Goal: Task Accomplishment & Management: Complete application form

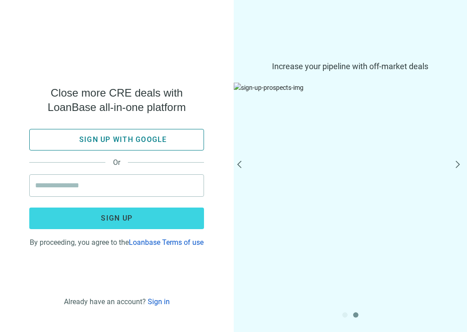
click at [142, 135] on span "Sign up with google" at bounding box center [123, 139] width 88 height 9
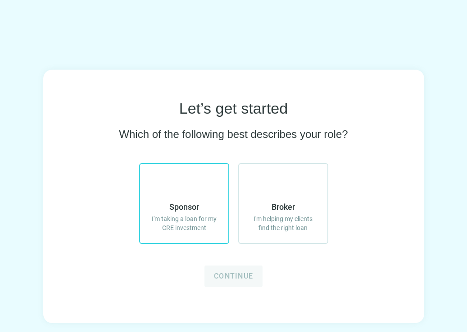
click at [201, 228] on span "I'm taking a loan for my CRE investment" at bounding box center [184, 224] width 70 height 18
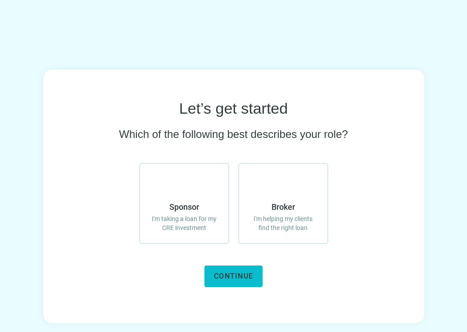
click at [241, 274] on span "Continue" at bounding box center [233, 276] width 39 height 9
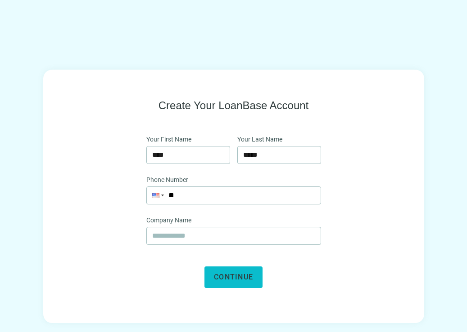
click at [239, 277] on span "Continue" at bounding box center [233, 277] width 39 height 9
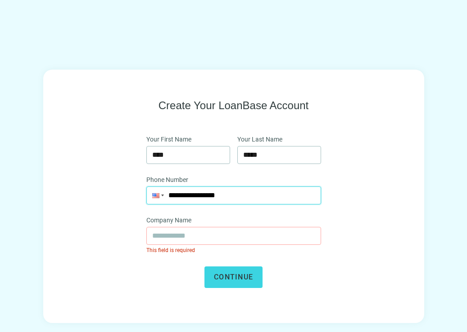
type input "**********"
click at [204, 239] on input "text" at bounding box center [233, 236] width 163 height 17
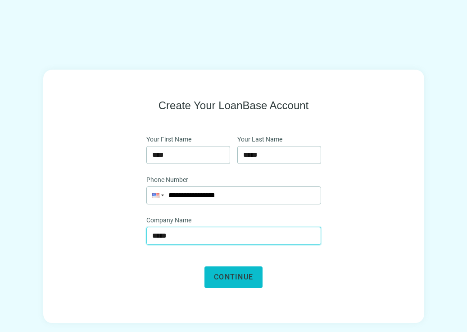
type input "*****"
click at [218, 269] on button "Continue" at bounding box center [233, 278] width 58 height 22
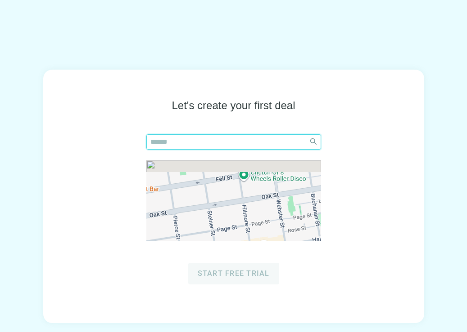
click at [204, 143] on input "search" at bounding box center [227, 142] width 154 height 14
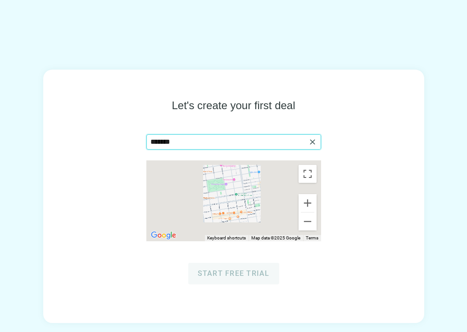
type input "*******"
click at [258, 198] on div at bounding box center [233, 201] width 175 height 81
click at [231, 190] on div at bounding box center [233, 201] width 175 height 81
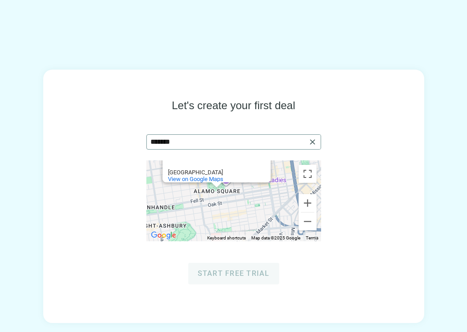
click at [310, 143] on span "close" at bounding box center [312, 142] width 9 height 9
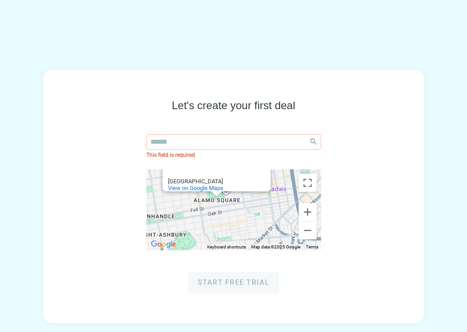
click at [215, 177] on div "[GEOGRAPHIC_DATA] View on Google Maps" at bounding box center [219, 184] width 103 height 14
click at [214, 128] on div "Let's create your first deal close This field is required To navigate the map w…" at bounding box center [233, 196] width 323 height 195
click at [214, 138] on input "search" at bounding box center [227, 142] width 154 height 14
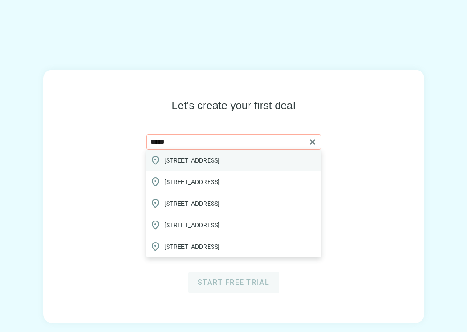
click at [220, 164] on span "[STREET_ADDRESS]" at bounding box center [191, 160] width 55 height 9
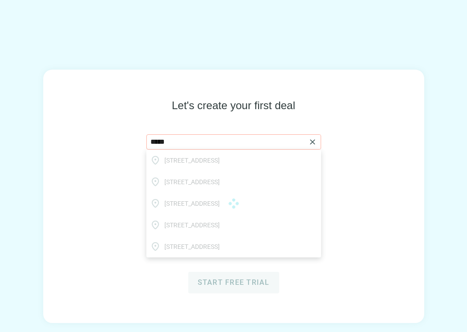
type input "**********"
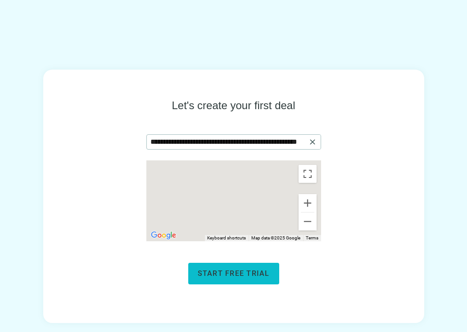
click at [260, 273] on span "Start free trial" at bounding box center [234, 274] width 72 height 9
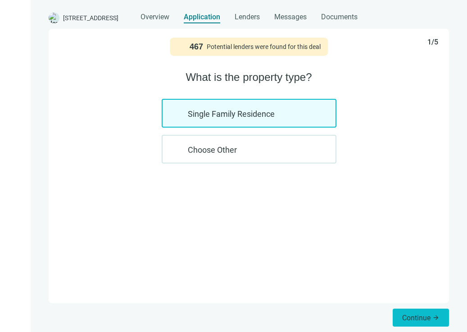
click at [404, 317] on span "Continue" at bounding box center [416, 318] width 28 height 9
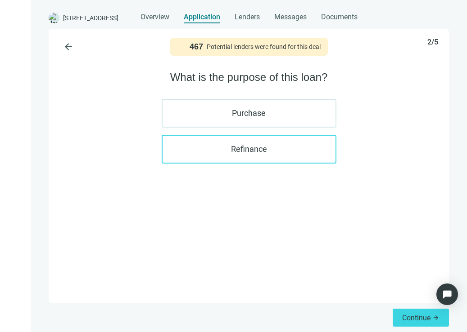
click at [312, 161] on label "Refinance" at bounding box center [249, 149] width 175 height 29
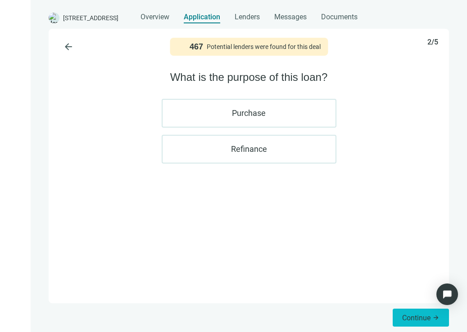
click at [427, 314] on span "Continue" at bounding box center [416, 318] width 28 height 9
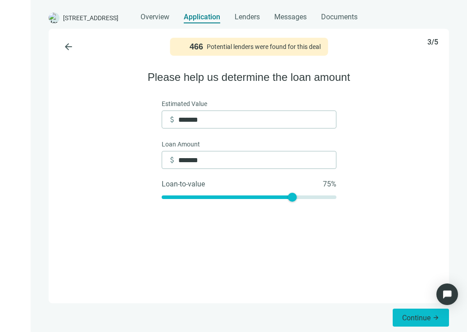
click at [416, 323] on button "Continue arrow_forward" at bounding box center [420, 318] width 56 height 18
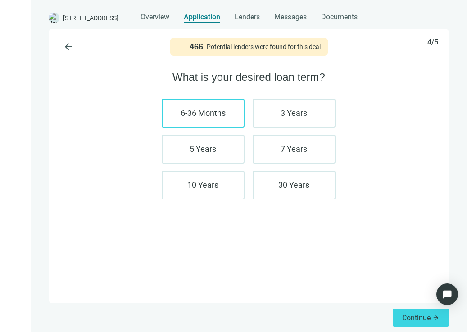
click at [224, 123] on label "6-36 Months" at bounding box center [203, 113] width 83 height 29
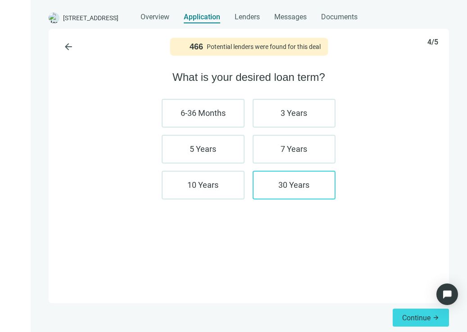
click at [283, 189] on label "30 Years" at bounding box center [293, 185] width 83 height 29
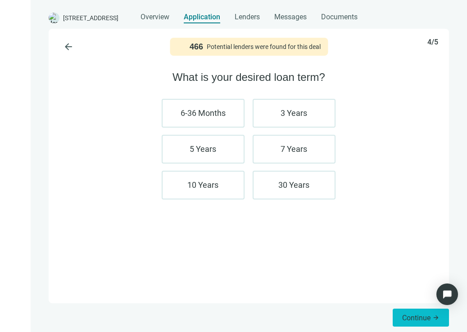
click at [396, 320] on button "Continue arrow_forward" at bounding box center [420, 318] width 56 height 18
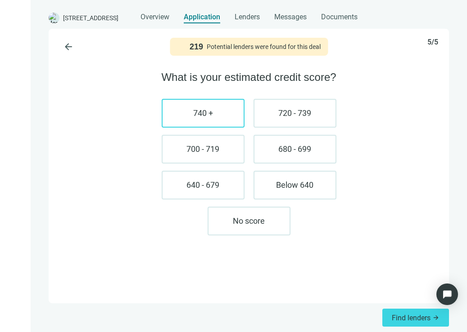
click at [222, 111] on label "740 +" at bounding box center [203, 113] width 83 height 29
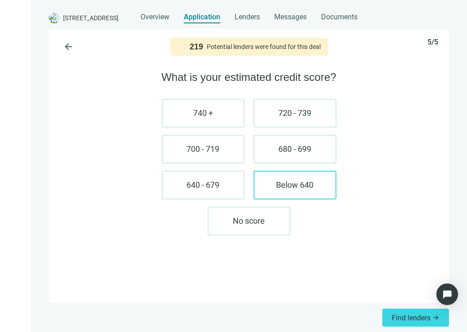
click at [289, 190] on label "Below 640" at bounding box center [294, 185] width 83 height 29
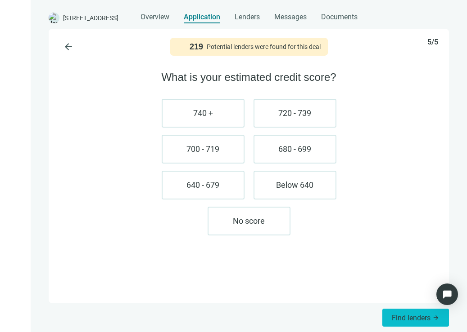
click at [393, 319] on span "Find lenders" at bounding box center [410, 318] width 39 height 9
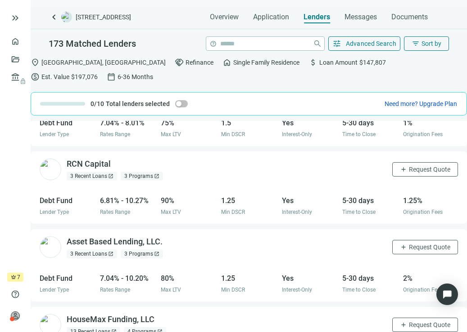
scroll to position [409, 0]
